Goal: Information Seeking & Learning: Learn about a topic

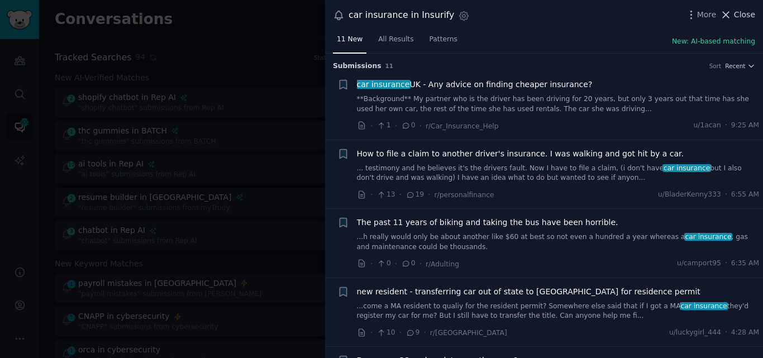
click at [735, 15] on button "Close" at bounding box center [737, 15] width 35 height 12
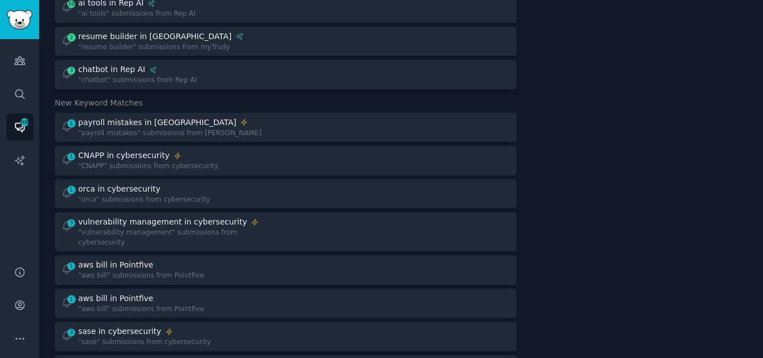
scroll to position [166, 0]
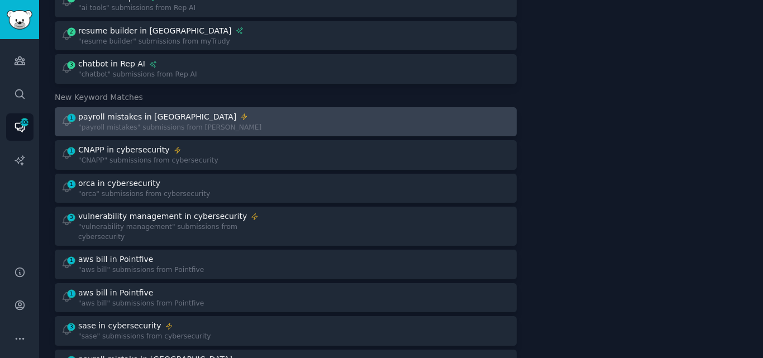
click at [298, 125] on div at bounding box center [401, 122] width 217 height 22
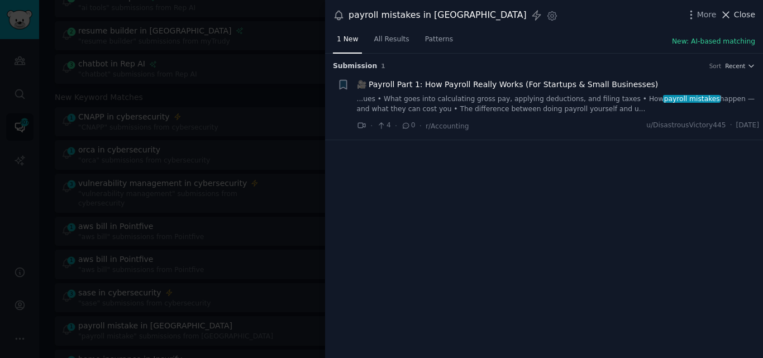
click at [736, 15] on span "Close" at bounding box center [744, 15] width 21 height 12
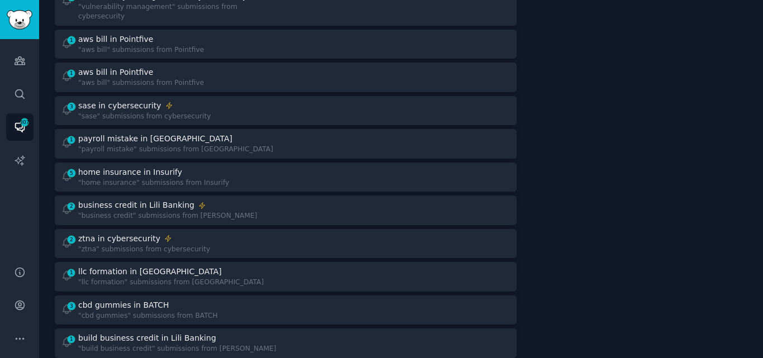
scroll to position [375, 0]
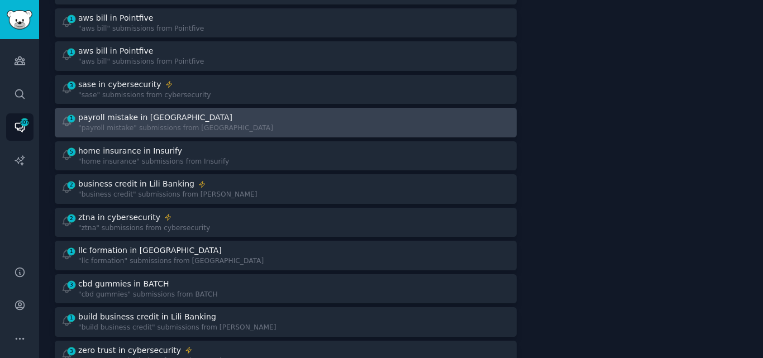
click at [183, 123] on div ""payroll mistake" submissions from [GEOGRAPHIC_DATA]" at bounding box center [175, 128] width 195 height 10
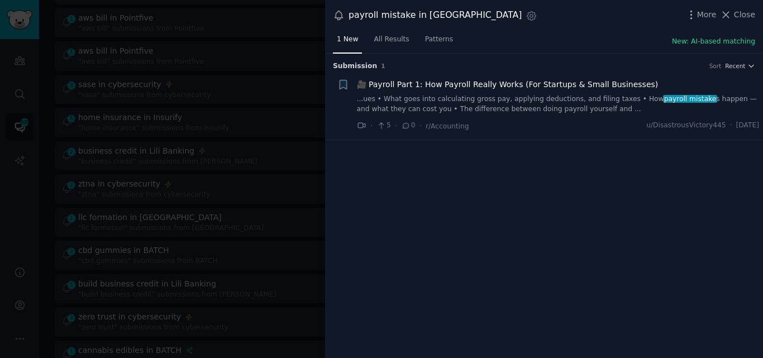
click at [732, 17] on icon at bounding box center [726, 15] width 12 height 12
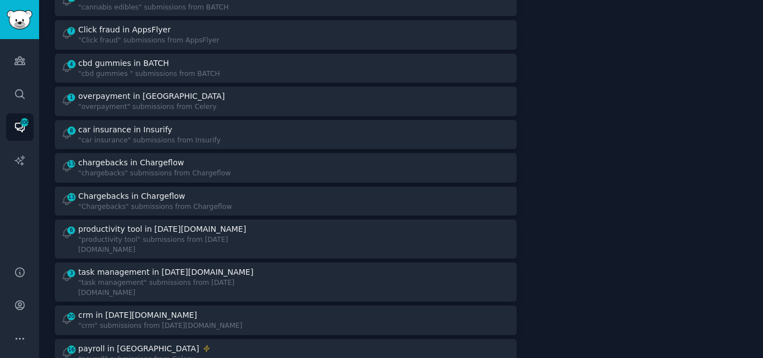
scroll to position [733, 0]
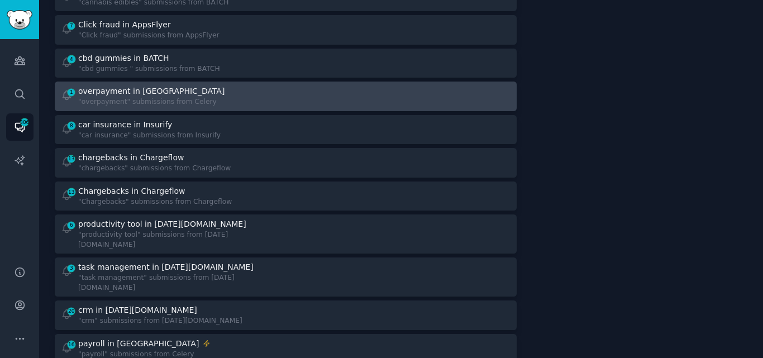
click at [198, 97] on div ""overpayment" submissions from Celery" at bounding box center [152, 102] width 149 height 10
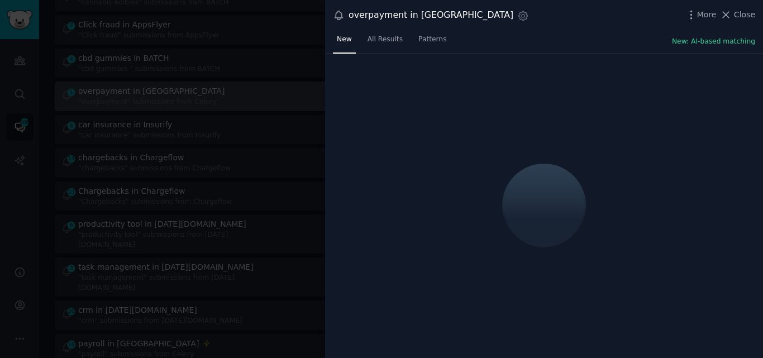
click at [198, 94] on div at bounding box center [381, 179] width 763 height 358
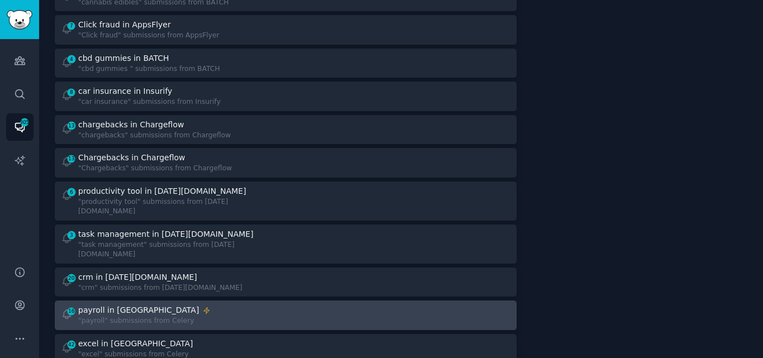
click at [122, 304] on div "payroll in [GEOGRAPHIC_DATA]" at bounding box center [138, 310] width 121 height 12
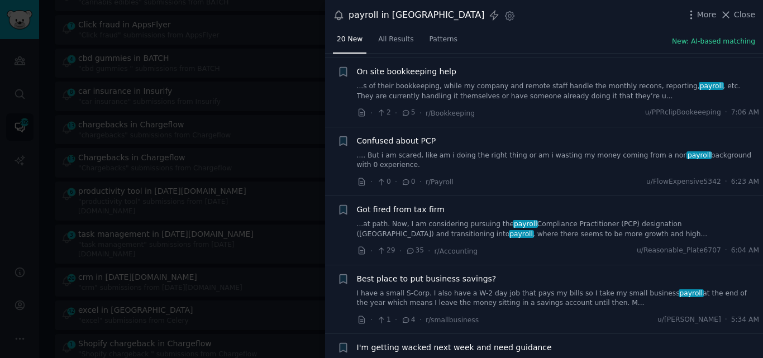
scroll to position [134, 0]
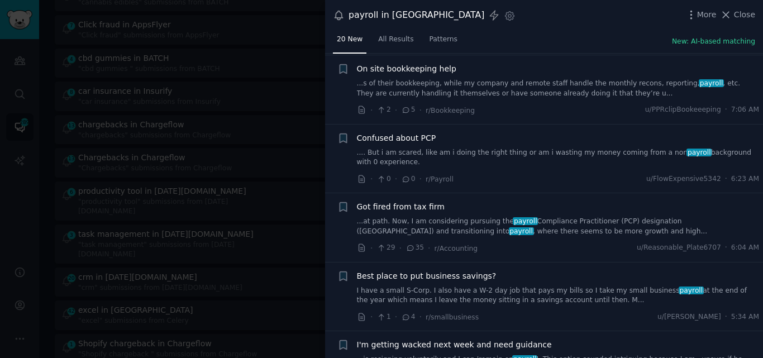
click at [508, 90] on link "...s of their bookkeeping, while my company and remote staff handle the monthly…" at bounding box center [558, 89] width 403 height 20
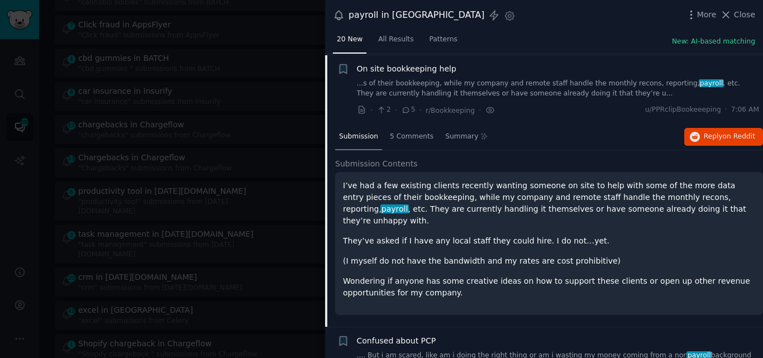
scroll to position [136, 0]
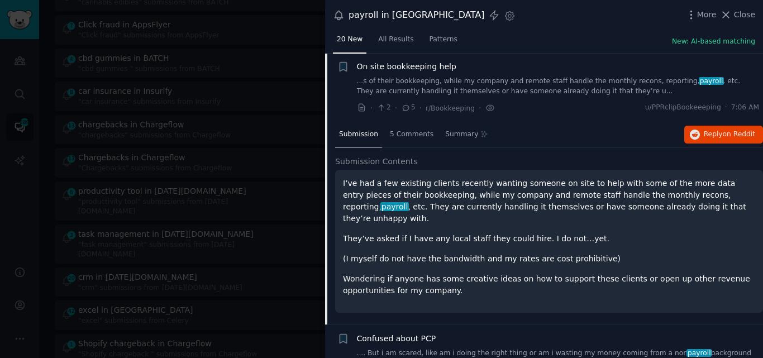
click at [421, 68] on span "On site bookkeeping help" at bounding box center [406, 67] width 99 height 12
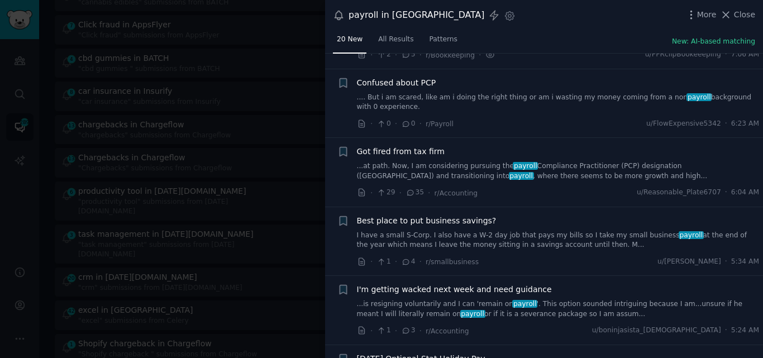
scroll to position [194, 0]
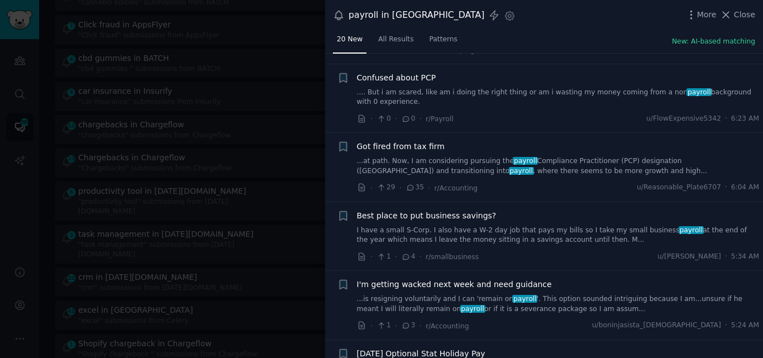
click at [460, 91] on link ".... But i am scared, like am i doing the right thing or am i wasting my money …" at bounding box center [558, 98] width 403 height 20
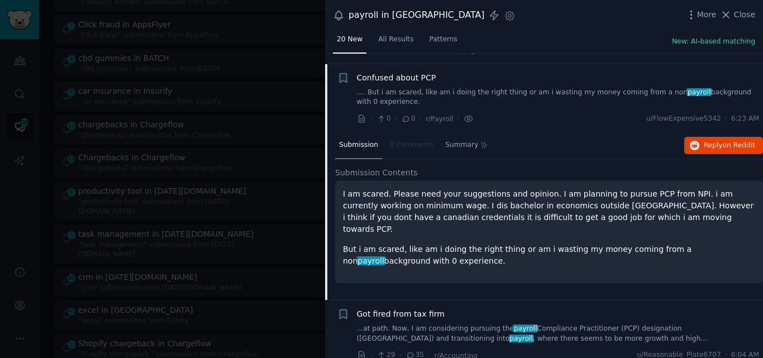
scroll to position [205, 0]
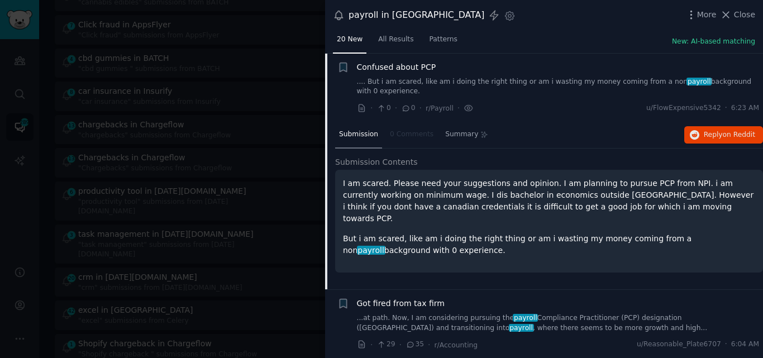
click at [402, 66] on span "Confused about PCP" at bounding box center [396, 67] width 79 height 12
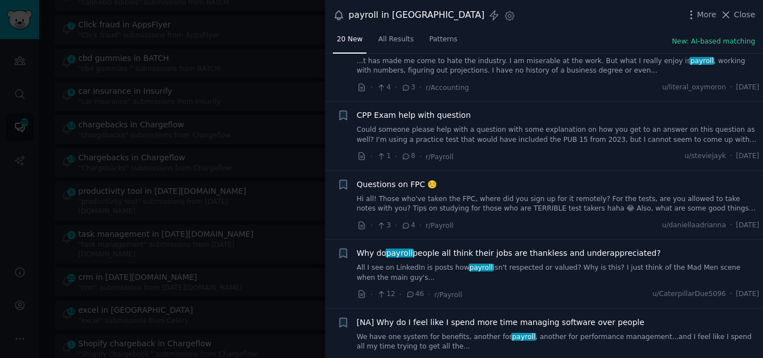
scroll to position [1072, 0]
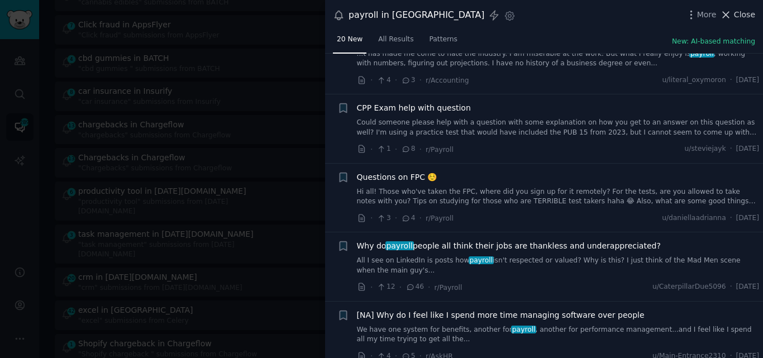
click at [725, 11] on icon at bounding box center [726, 15] width 12 height 12
